Goal: Task Accomplishment & Management: Use online tool/utility

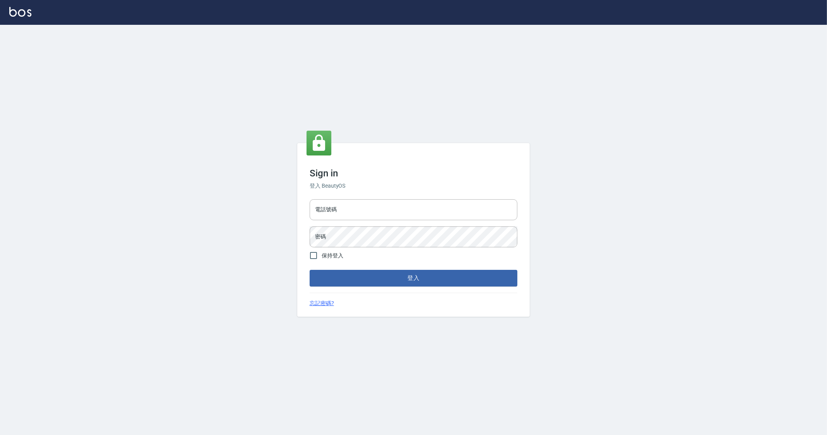
drag, startPoint x: 346, startPoint y: 210, endPoint x: 352, endPoint y: 224, distance: 15.6
click at [346, 210] on input "電話號碼" at bounding box center [414, 209] width 208 height 21
type input "0912345"
click at [310, 270] on button "登入" at bounding box center [414, 278] width 208 height 16
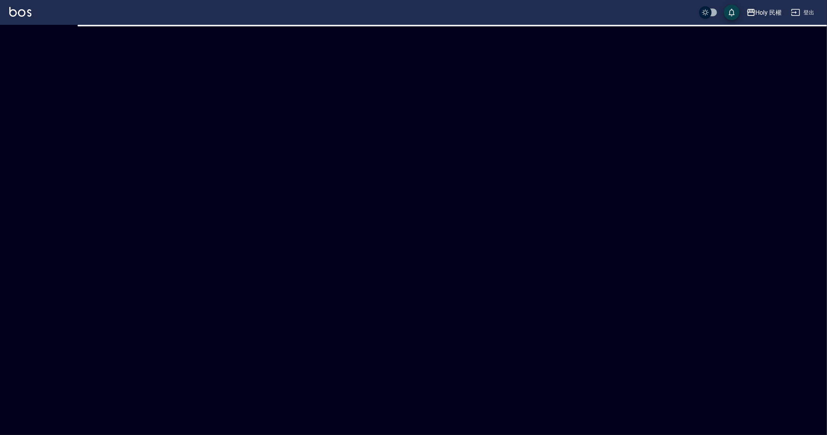
checkbox input "true"
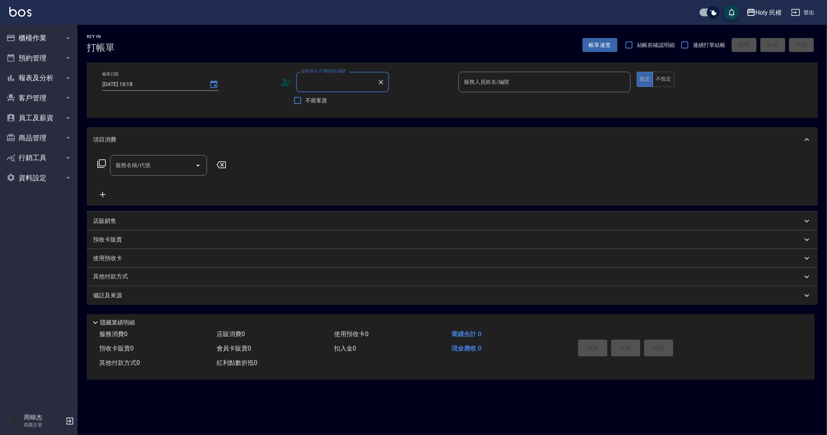
click at [756, 17] on button "Holy 民權" at bounding box center [764, 13] width 42 height 16
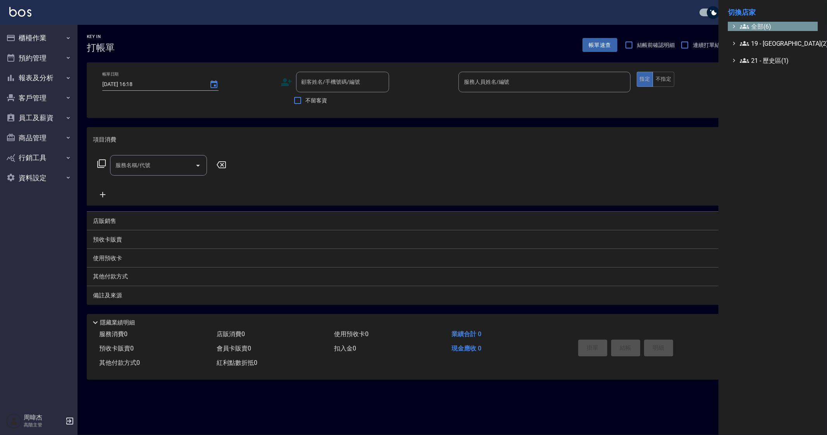
click at [765, 28] on span "全部(6)" at bounding box center [777, 26] width 75 height 9
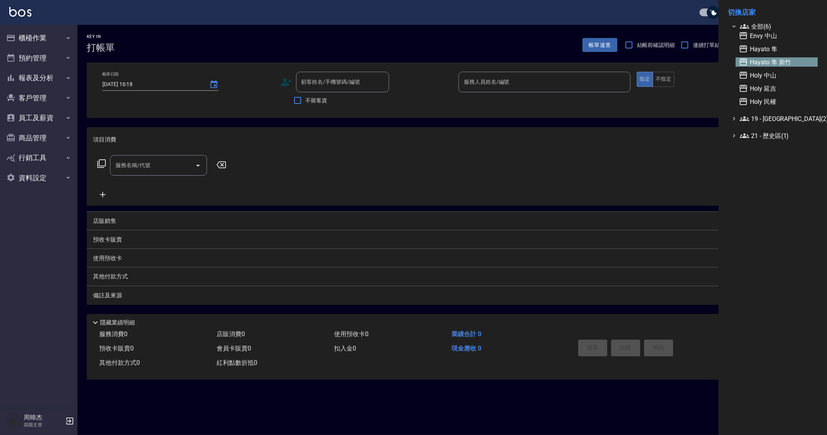
click at [785, 63] on span "Hayato 隼 新竹" at bounding box center [777, 61] width 76 height 9
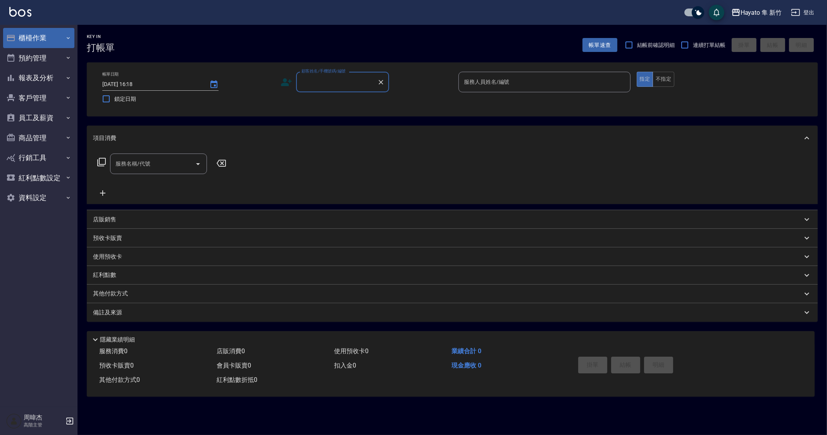
click at [58, 43] on button "櫃檯作業" at bounding box center [38, 38] width 71 height 20
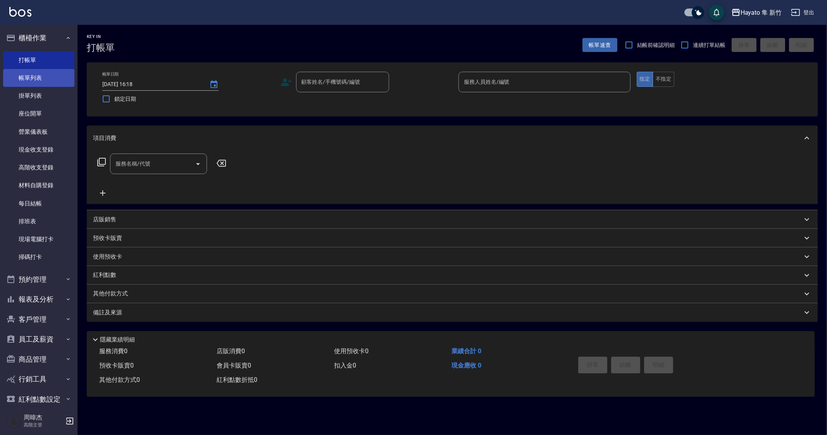
click at [65, 84] on link "帳單列表" at bounding box center [38, 78] width 71 height 18
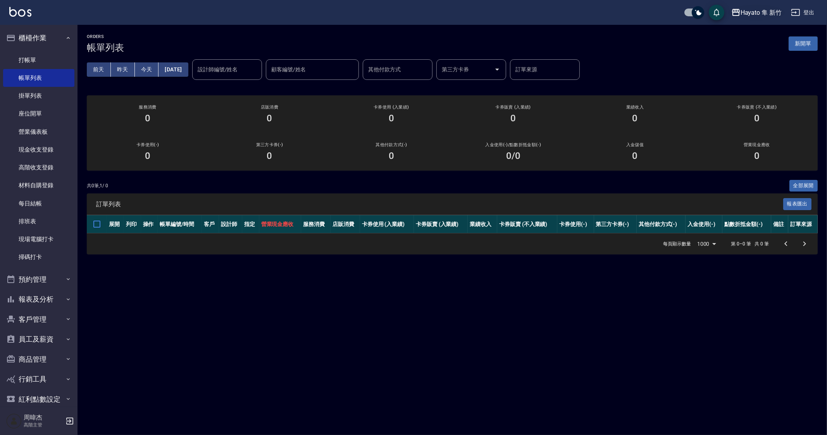
click at [756, 13] on div "Hayato 隼 新竹" at bounding box center [761, 13] width 41 height 10
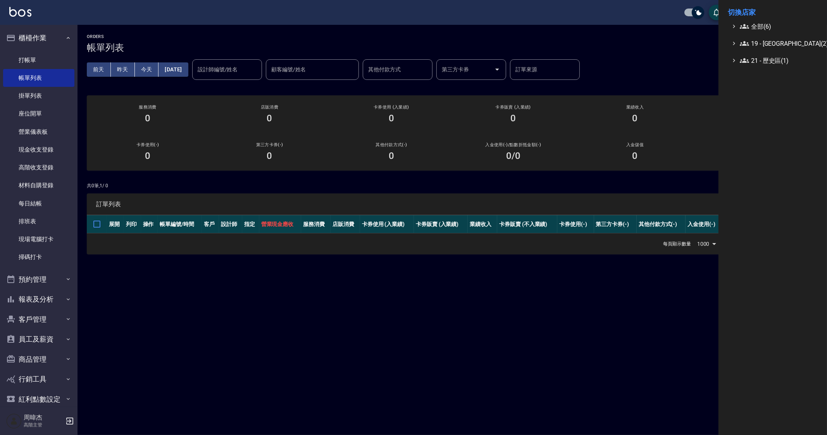
click at [760, 28] on span "全部(6)" at bounding box center [777, 26] width 75 height 9
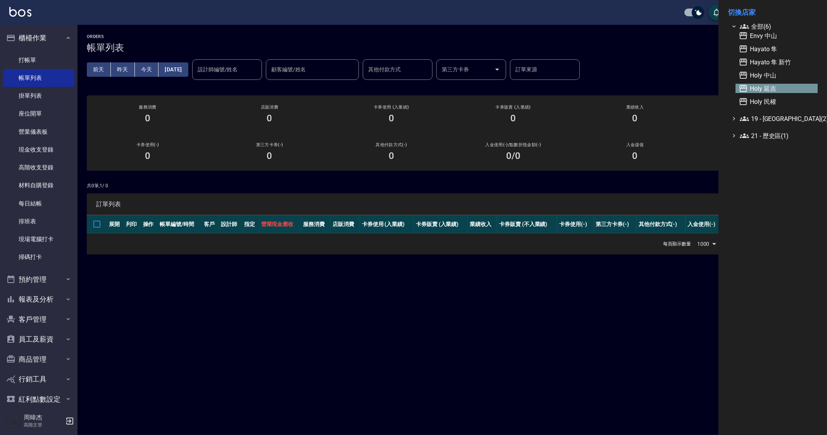
click at [779, 87] on span "Holy 延吉" at bounding box center [777, 88] width 76 height 9
